Goal: Task Accomplishment & Management: Complete application form

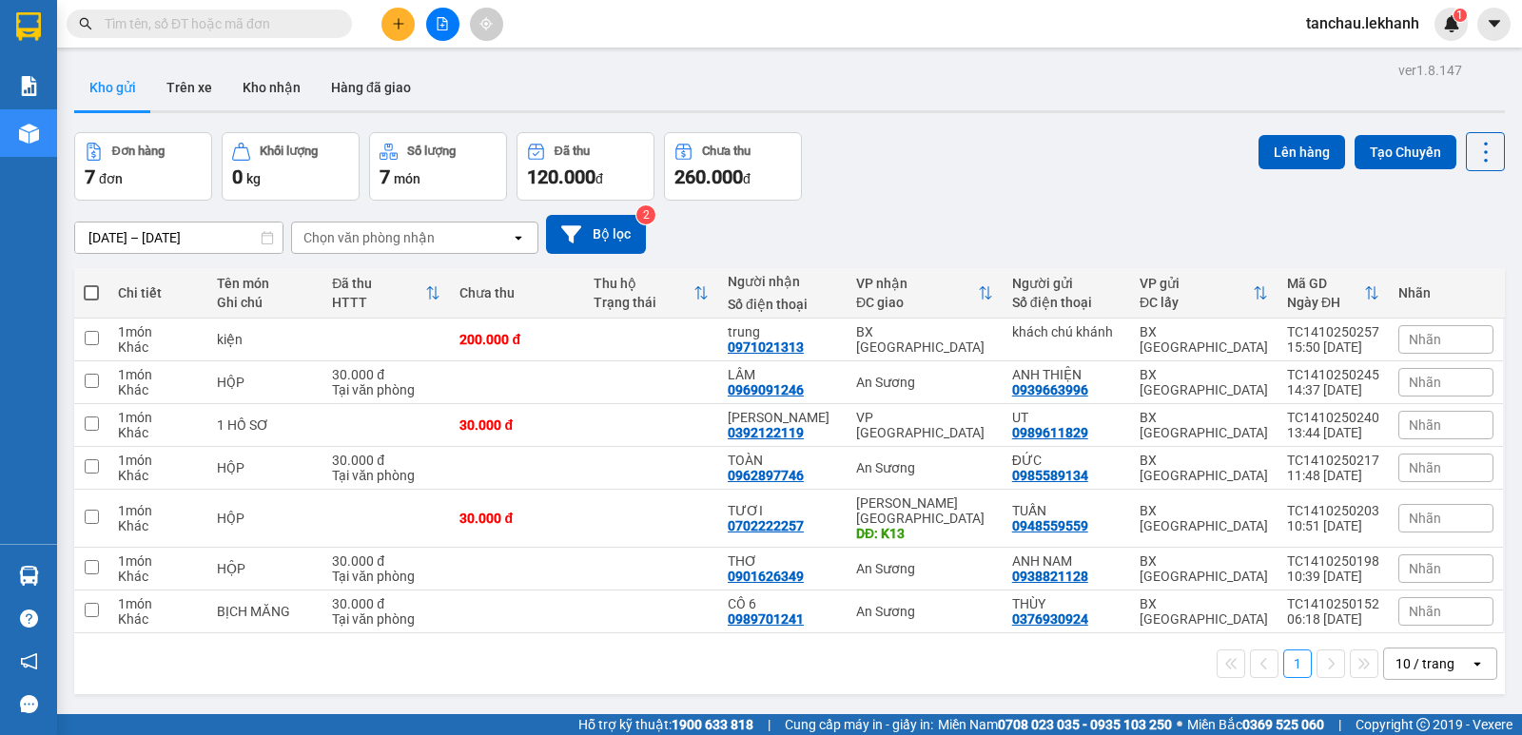
click at [330, 29] on span at bounding box center [209, 24] width 285 height 29
click at [325, 24] on input "text" at bounding box center [217, 23] width 225 height 21
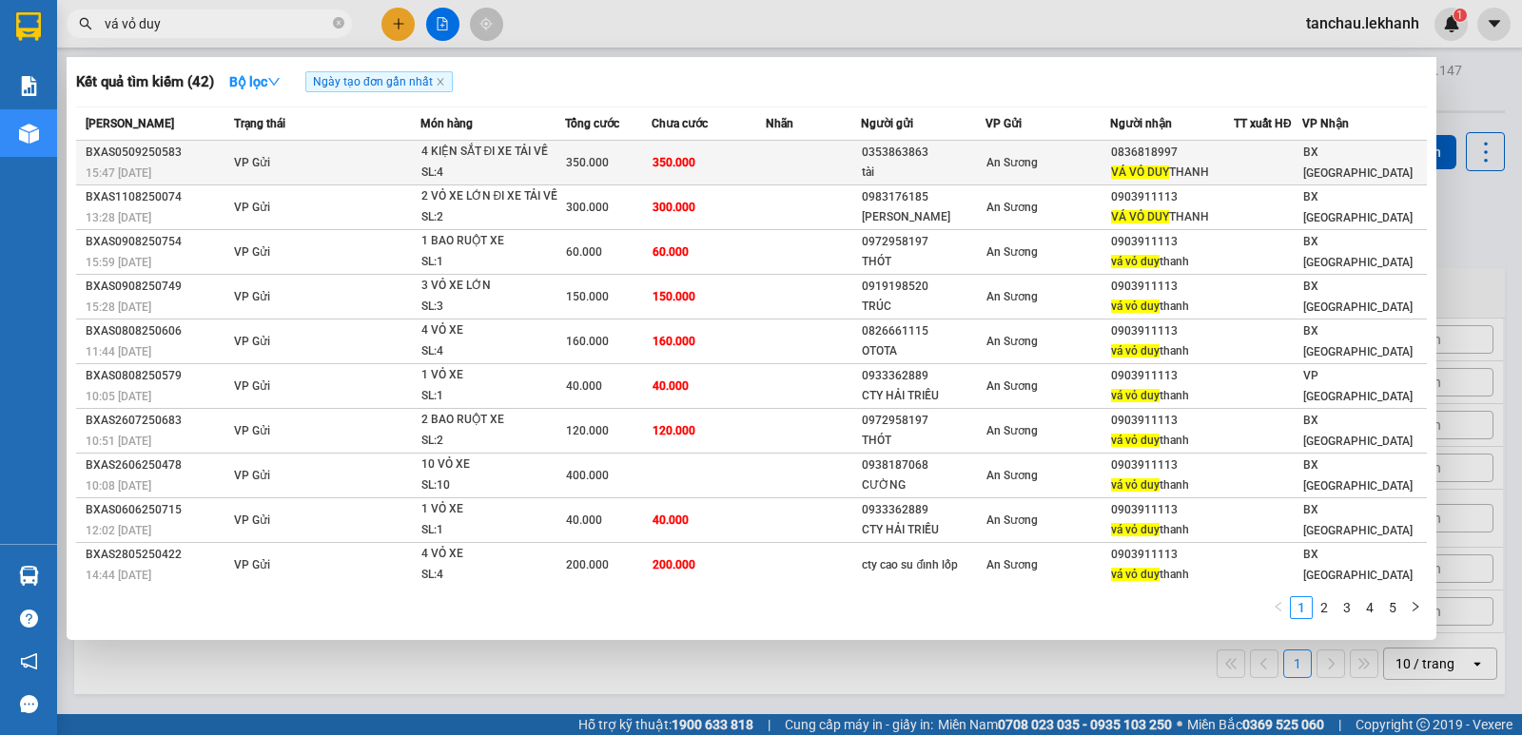
type input "vá vỏ duy"
click at [1055, 157] on div "An Sương" at bounding box center [1048, 162] width 123 height 21
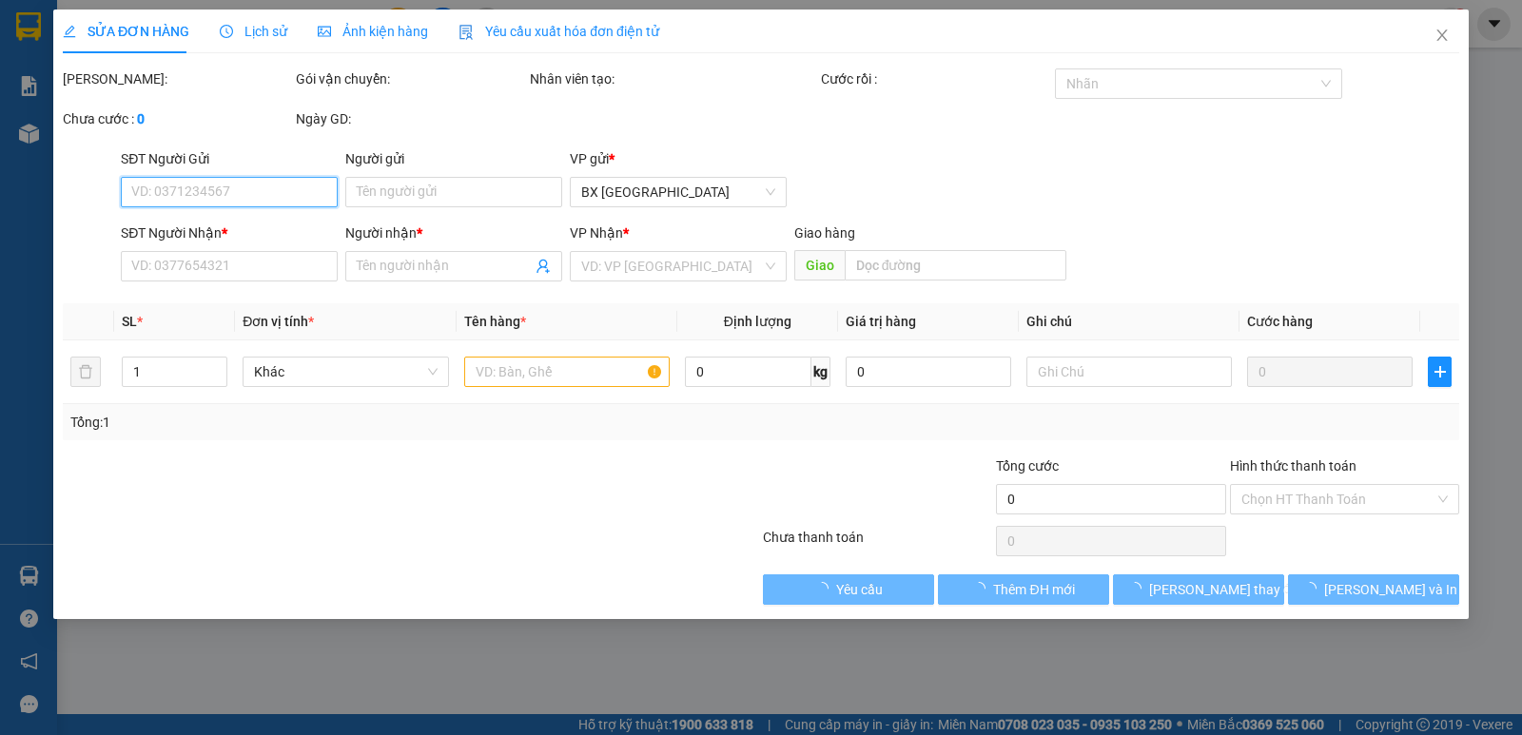
type input "0353863863"
type input "tài"
type input "0836818997"
type input "VÁ VỎ DUY THANH"
type input "350.000"
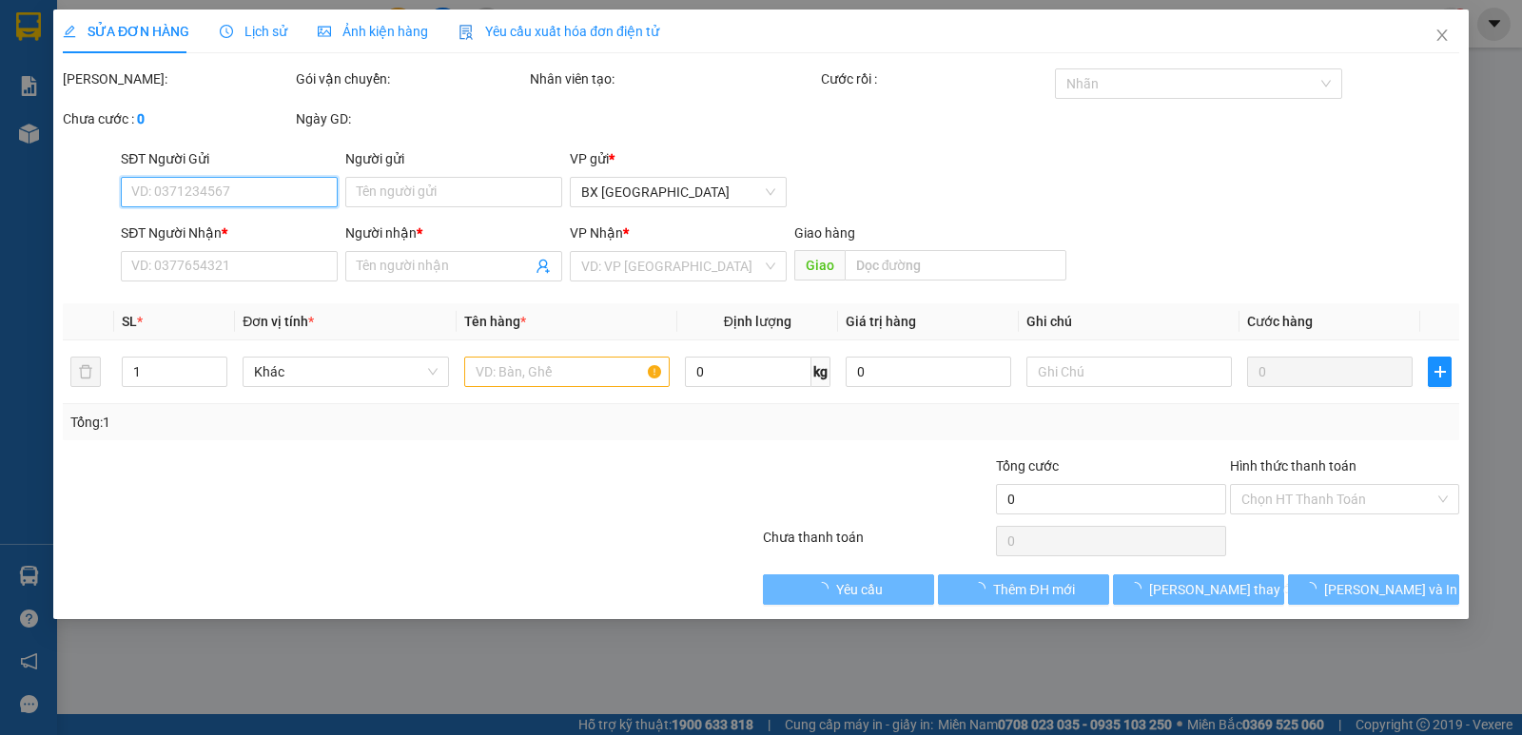
type input "350.000"
